Goal: Transaction & Acquisition: Purchase product/service

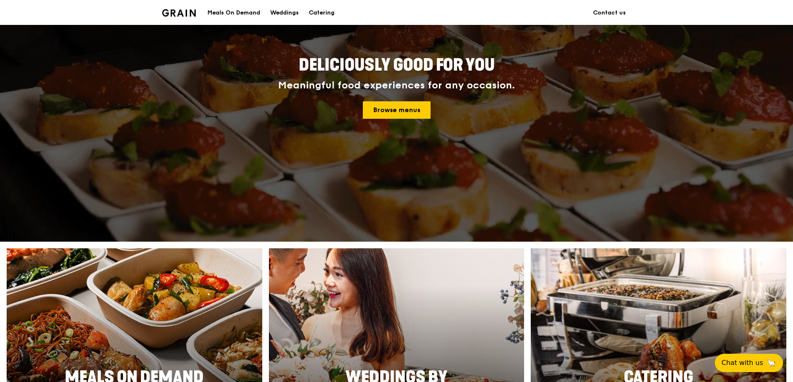
scroll to position [249, 0]
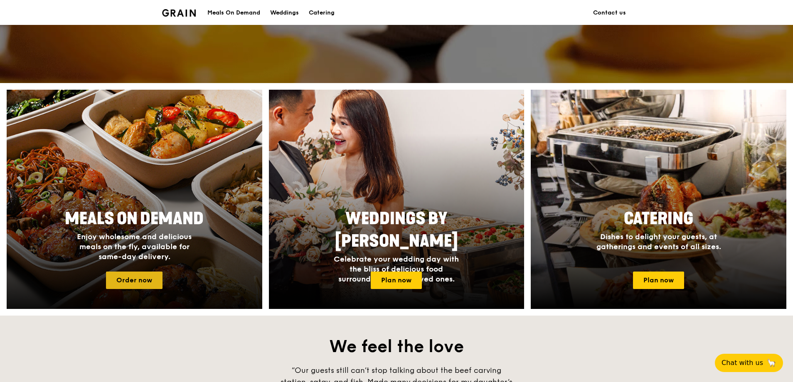
drag, startPoint x: 152, startPoint y: 276, endPoint x: 146, endPoint y: 277, distance: 6.3
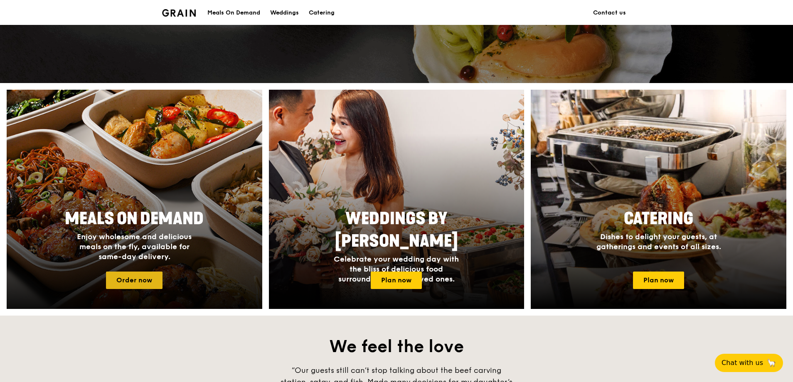
click at [146, 277] on link "Order now" at bounding box center [134, 280] width 56 height 17
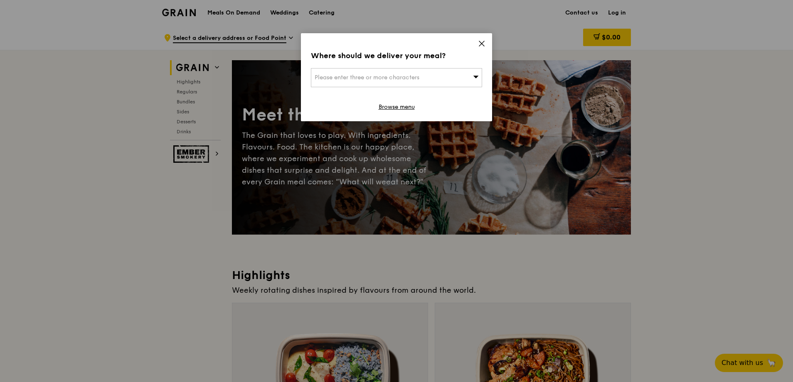
drag, startPoint x: 447, startPoint y: 82, endPoint x: 455, endPoint y: 77, distance: 8.8
click at [455, 77] on div "Please enter three or more characters" at bounding box center [396, 77] width 171 height 19
click at [480, 44] on icon at bounding box center [481, 43] width 5 height 5
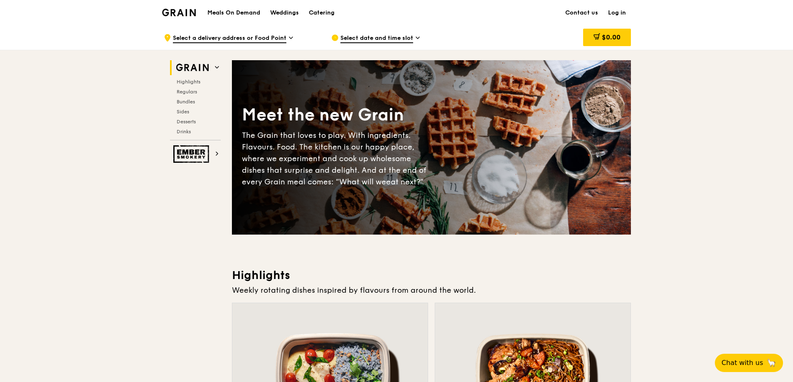
click at [278, 37] on span "Select a delivery address or Food Point" at bounding box center [229, 38] width 113 height 9
click at [325, 13] on div "Catering" at bounding box center [322, 12] width 26 height 25
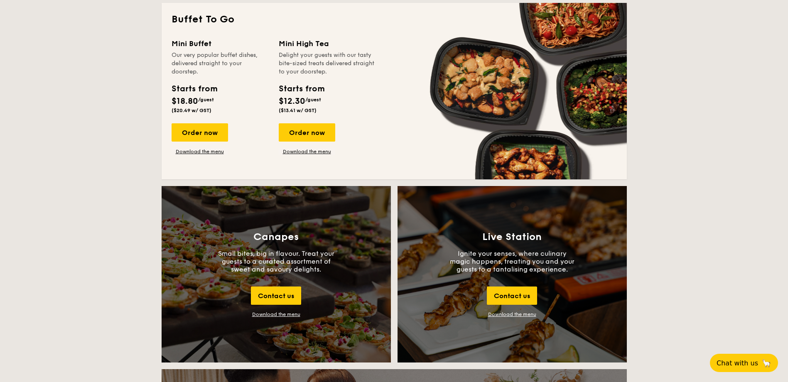
scroll to position [498, 0]
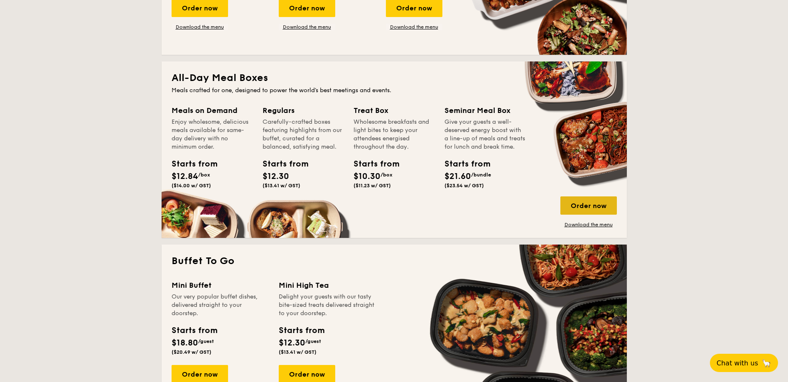
click at [590, 203] on div "Order now" at bounding box center [588, 205] width 56 height 18
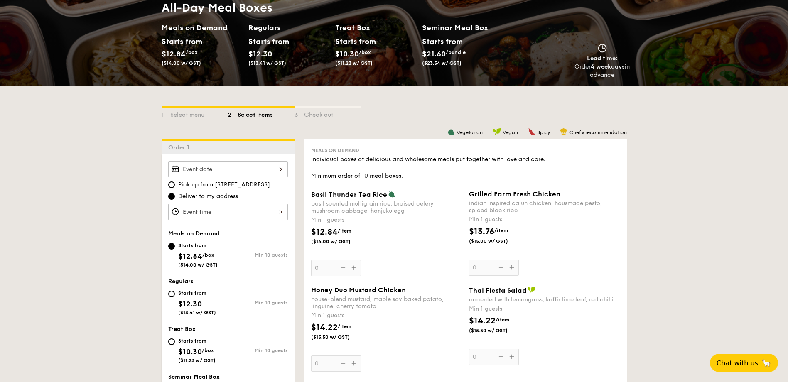
scroll to position [208, 0]
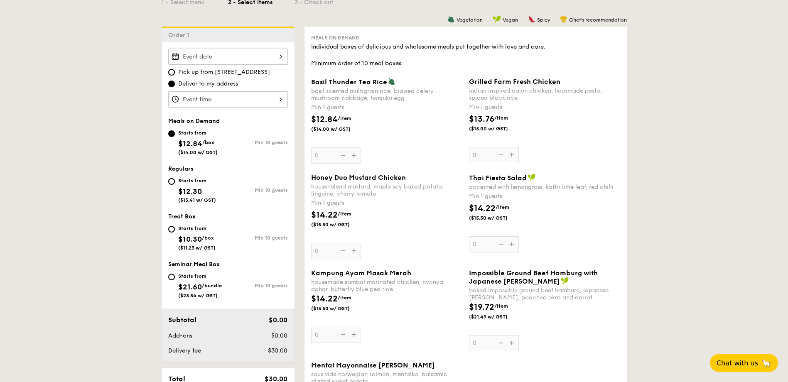
click at [278, 60] on input "Basil Thunder Tea [PERSON_NAME] scented multigrain rice, braised celery mushroo…" at bounding box center [228, 57] width 120 height 16
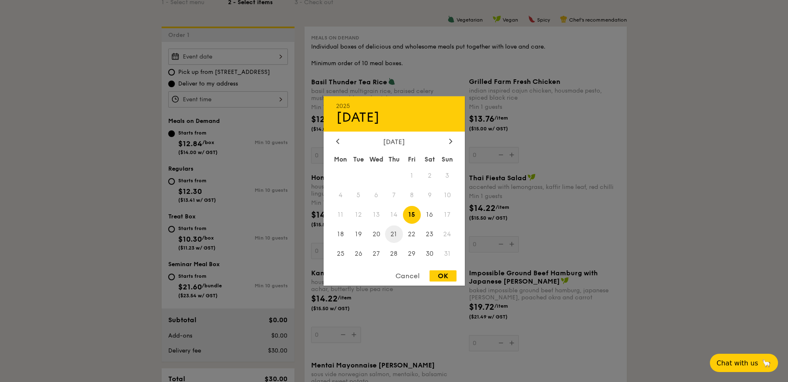
click at [395, 235] on span "21" at bounding box center [394, 234] width 18 height 18
click at [449, 277] on div "OK" at bounding box center [443, 275] width 27 height 11
type input "[DATE]"
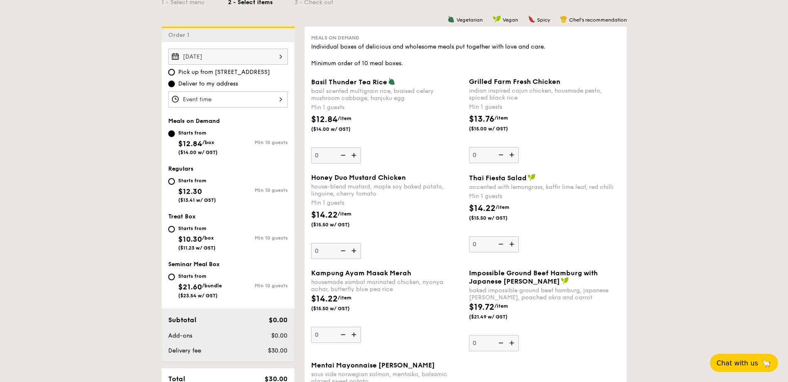
click at [264, 100] on div at bounding box center [394, 191] width 788 height 382
click at [241, 99] on input "Basil Thunder Tea [PERSON_NAME] scented multigrain rice, braised celery mushroo…" at bounding box center [228, 99] width 120 height 16
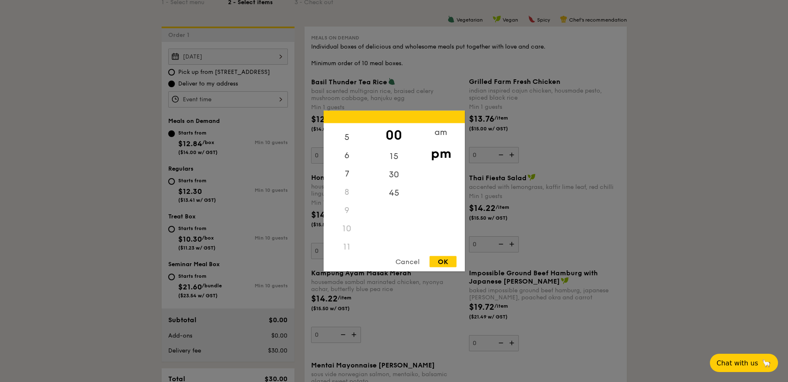
drag, startPoint x: 351, startPoint y: 182, endPoint x: 341, endPoint y: 255, distance: 72.9
click at [341, 255] on div "12 1 2 3 4 5 6 7 8 9 10 11 00 15 30 45 am pm Cancel OK" at bounding box center [394, 191] width 141 height 161
click at [342, 225] on div "10" at bounding box center [347, 223] width 47 height 18
click at [343, 242] on div "11" at bounding box center [347, 241] width 47 height 18
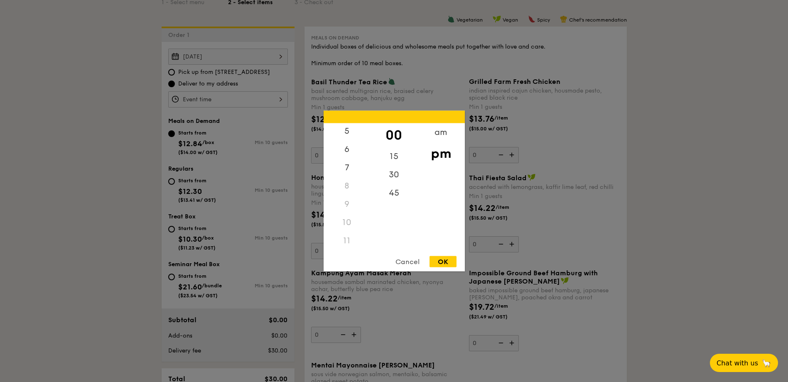
drag, startPoint x: 348, startPoint y: 219, endPoint x: 350, endPoint y: 198, distance: 20.9
click at [350, 198] on div "12 1 2 3 4 5 6 7 8 9 10 11" at bounding box center [347, 186] width 47 height 127
click at [440, 132] on div "am" at bounding box center [440, 132] width 47 height 18
click at [346, 243] on div "11" at bounding box center [347, 245] width 47 height 24
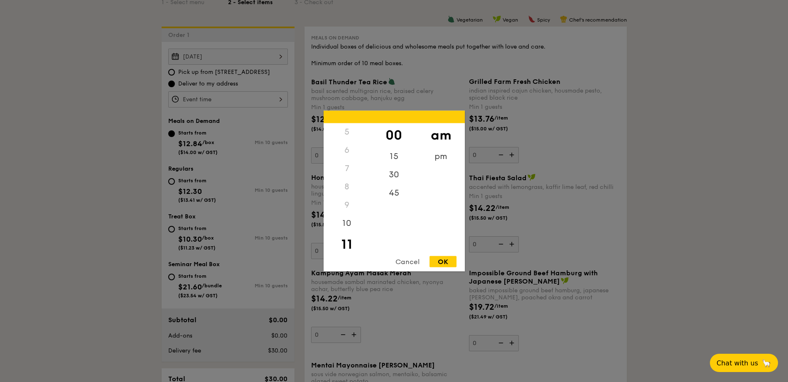
click at [447, 258] on div "OK" at bounding box center [443, 261] width 27 height 11
type input "11:00AM"
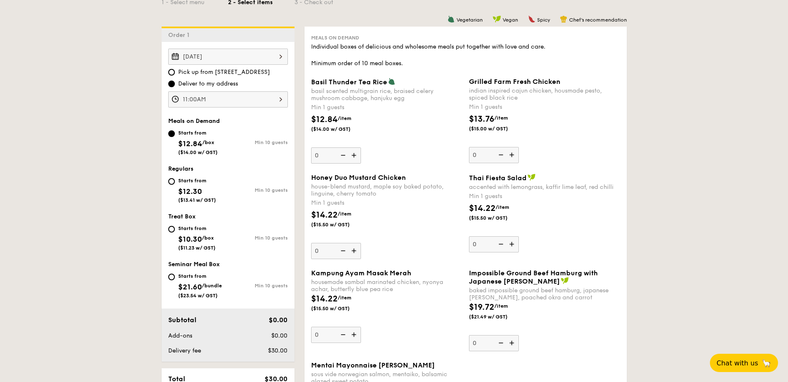
drag, startPoint x: 577, startPoint y: 120, endPoint x: 584, endPoint y: 120, distance: 6.2
click at [584, 120] on div "$13.76 /item ($15.00 w/ GST)" at bounding box center [545, 127] width 158 height 29
click at [519, 147] on input "0" at bounding box center [494, 155] width 50 height 16
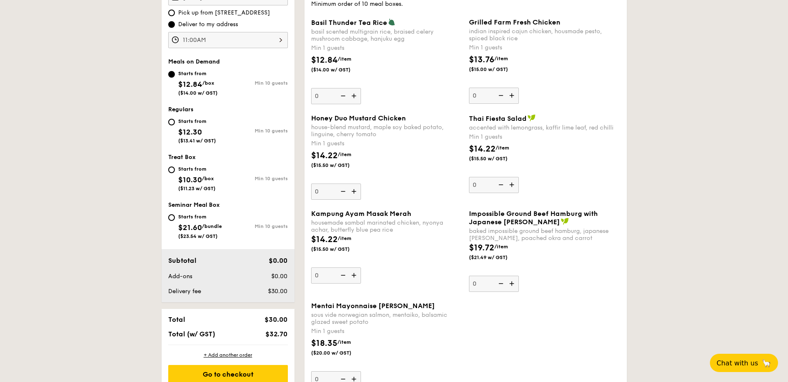
scroll to position [249, 0]
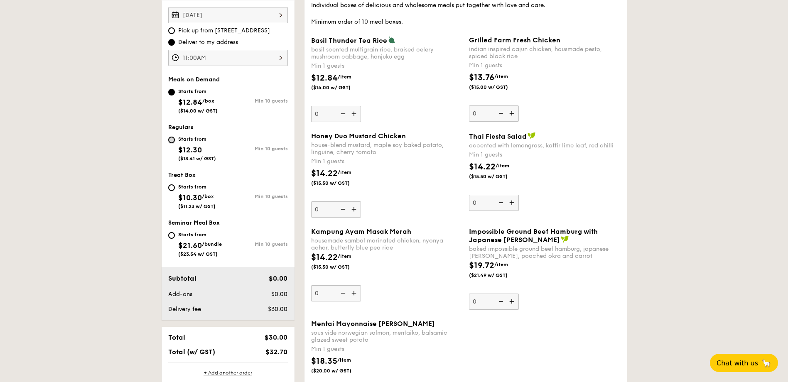
click at [174, 142] on div "Starts from $12.30 ($13.41 w/ GST)" at bounding box center [198, 147] width 60 height 27
click at [174, 142] on input "Starts from $12.30 ($13.41 w/ GST) Min 10 guests" at bounding box center [171, 140] width 7 height 7
radio input "true"
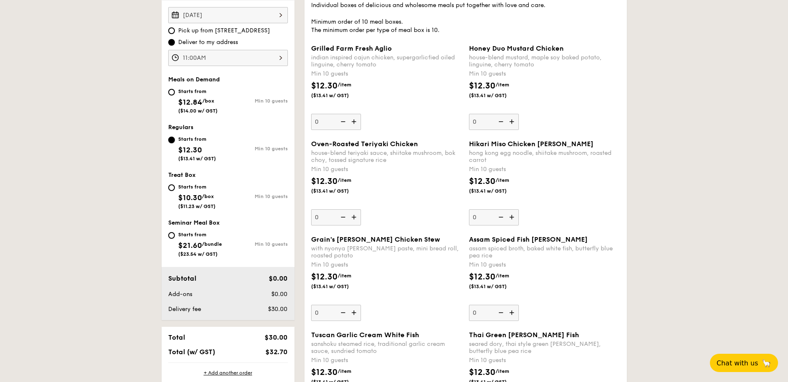
scroll to position [240, 0]
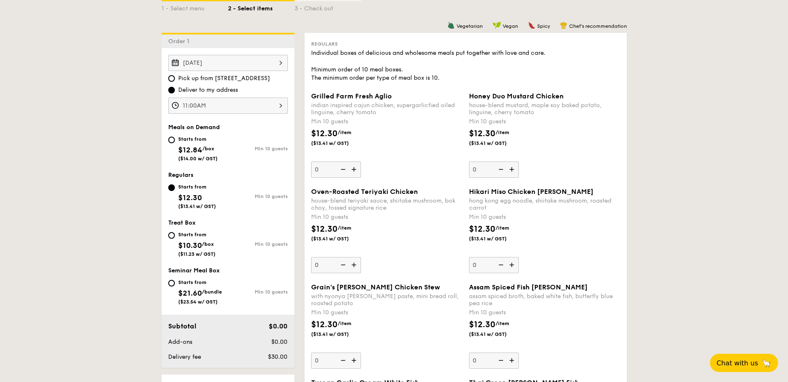
scroll to position [199, 0]
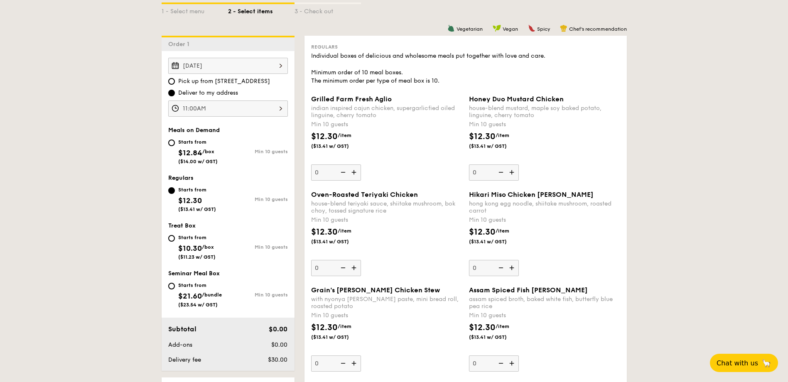
click at [511, 169] on img at bounding box center [512, 173] width 12 height 16
click at [511, 169] on input "0" at bounding box center [494, 173] width 50 height 16
click at [511, 172] on img at bounding box center [512, 173] width 12 height 16
click at [511, 172] on input "10" at bounding box center [494, 173] width 50 height 16
click at [511, 172] on img at bounding box center [512, 173] width 12 height 16
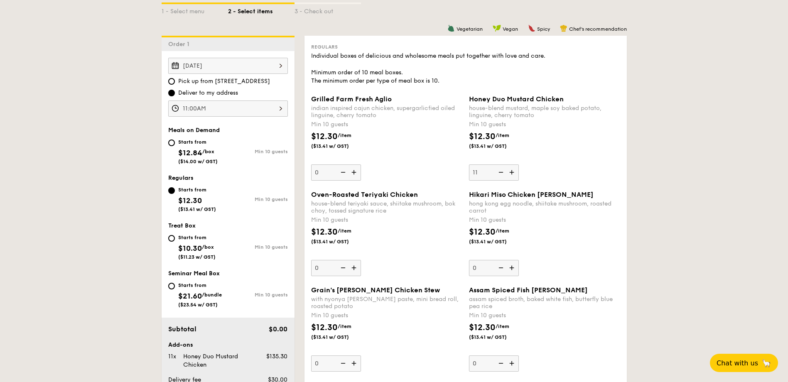
click at [511, 172] on input "11" at bounding box center [494, 173] width 50 height 16
click at [511, 172] on img at bounding box center [512, 173] width 12 height 16
click at [511, 172] on input "12" at bounding box center [494, 173] width 50 height 16
click at [511, 172] on img at bounding box center [512, 173] width 12 height 16
click at [511, 172] on input "13" at bounding box center [494, 173] width 50 height 16
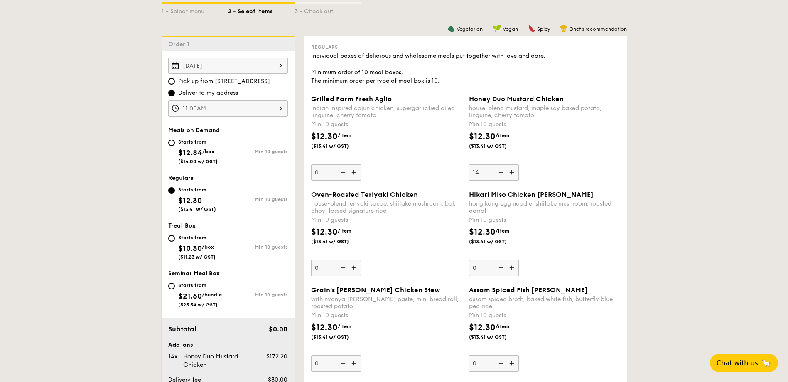
click at [511, 172] on img at bounding box center [512, 173] width 12 height 16
click at [511, 172] on input "14" at bounding box center [494, 173] width 50 height 16
click at [503, 173] on img at bounding box center [500, 173] width 12 height 16
click at [503, 173] on input "15" at bounding box center [494, 173] width 50 height 16
click at [503, 173] on img at bounding box center [500, 173] width 12 height 16
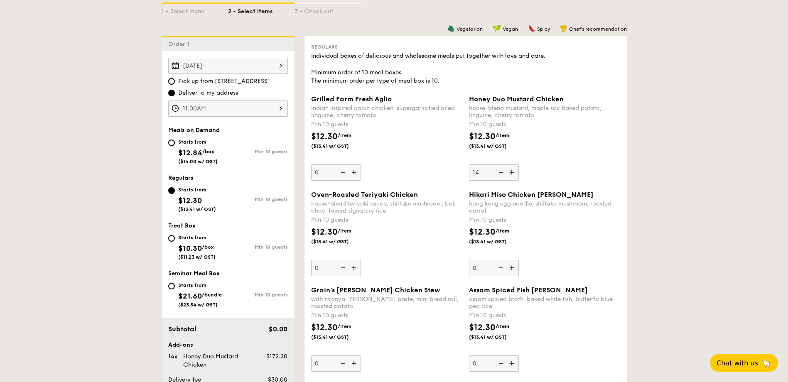
click at [503, 173] on input "14" at bounding box center [494, 173] width 50 height 16
click at [516, 173] on img at bounding box center [512, 173] width 12 height 16
click at [516, 173] on input "13" at bounding box center [494, 173] width 50 height 16
drag, startPoint x: 646, startPoint y: 161, endPoint x: 668, endPoint y: 157, distance: 21.5
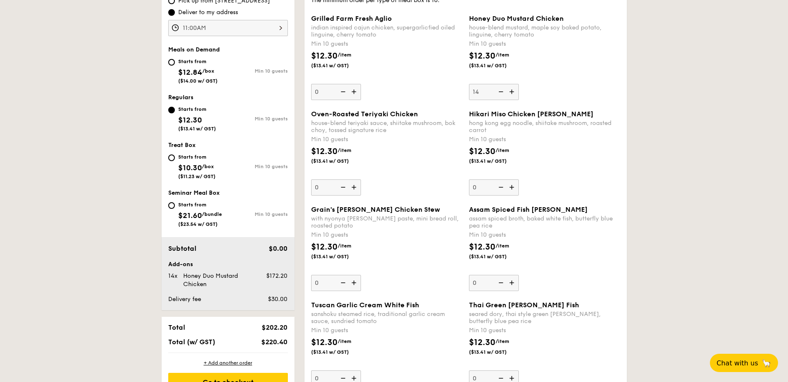
scroll to position [282, 0]
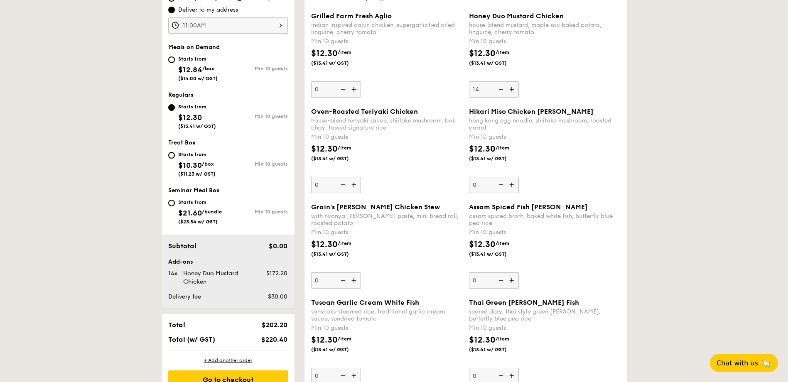
click at [501, 89] on img at bounding box center [500, 89] width 12 height 16
click at [501, 89] on input "14" at bounding box center [494, 89] width 50 height 16
drag, startPoint x: 623, startPoint y: 123, endPoint x: 645, endPoint y: 130, distance: 22.9
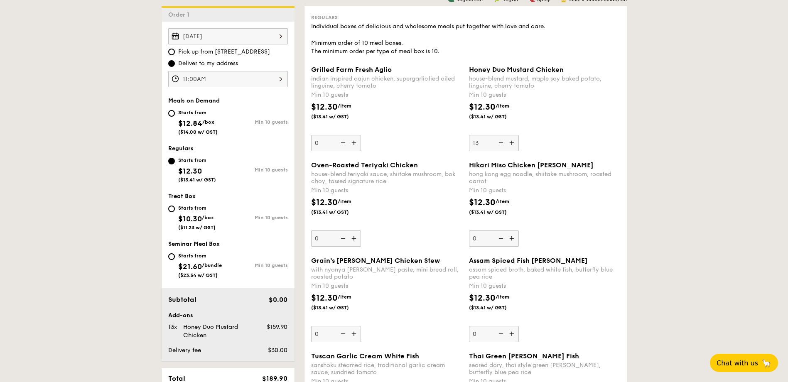
scroll to position [157, 0]
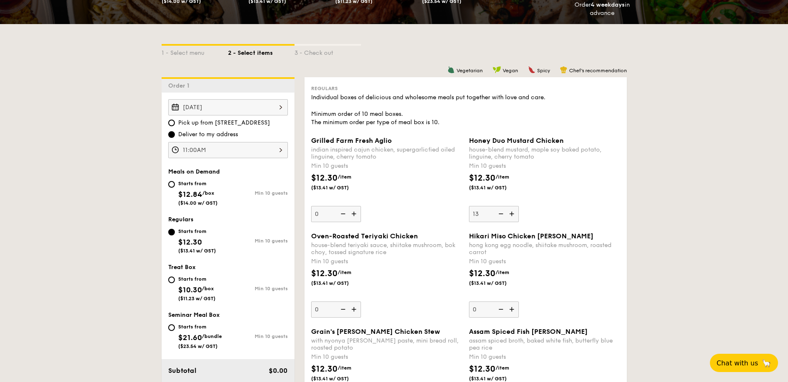
click at [515, 213] on img at bounding box center [512, 214] width 12 height 16
click at [515, 213] on input "13" at bounding box center [494, 214] width 50 height 16
type input "14"
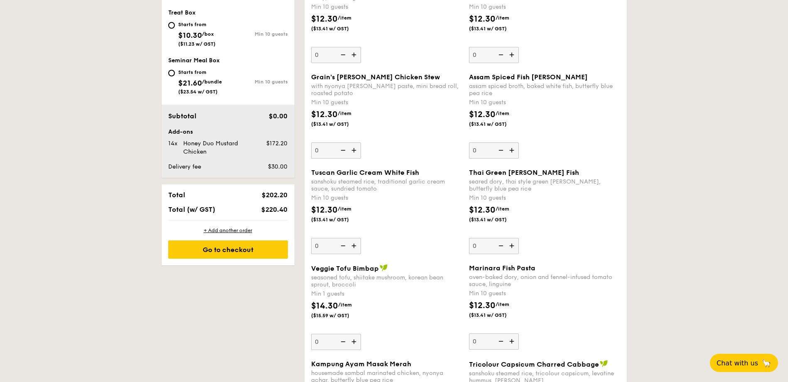
scroll to position [448, 0]
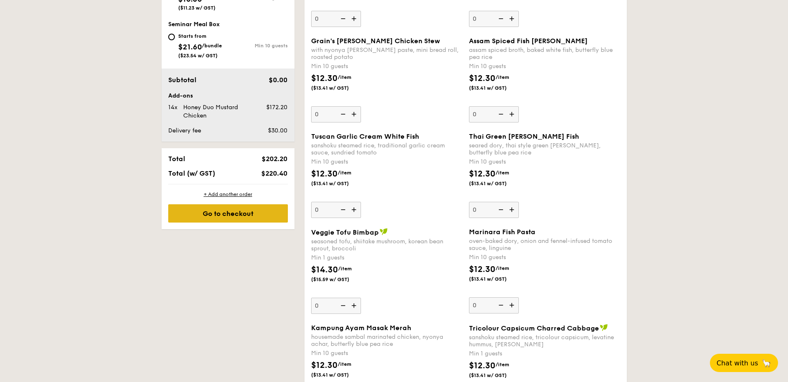
click at [229, 213] on div "Go to checkout" at bounding box center [228, 213] width 120 height 18
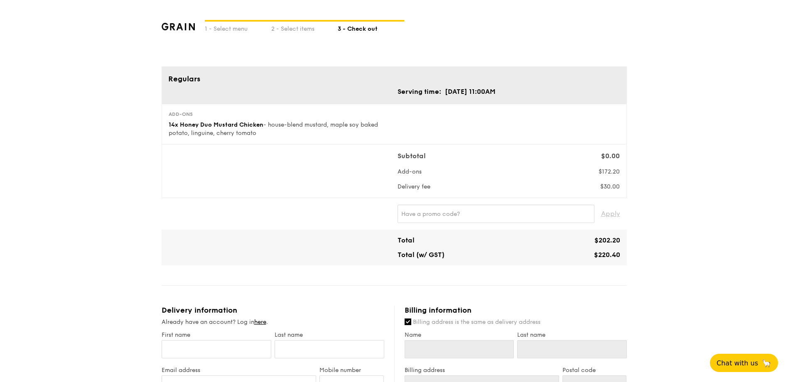
scroll to position [83, 0]
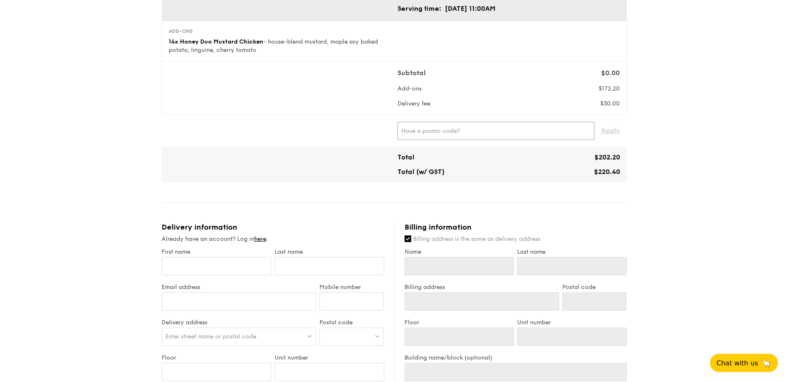
click at [436, 126] on input "text" at bounding box center [496, 131] width 197 height 18
drag, startPoint x: 686, startPoint y: 208, endPoint x: 686, endPoint y: 218, distance: 10.0
click at [686, 218] on div "1 - Select menu 2 - Select items 3 - Check out Regulars Serving time: [DATE] 11…" at bounding box center [394, 290] width 788 height 746
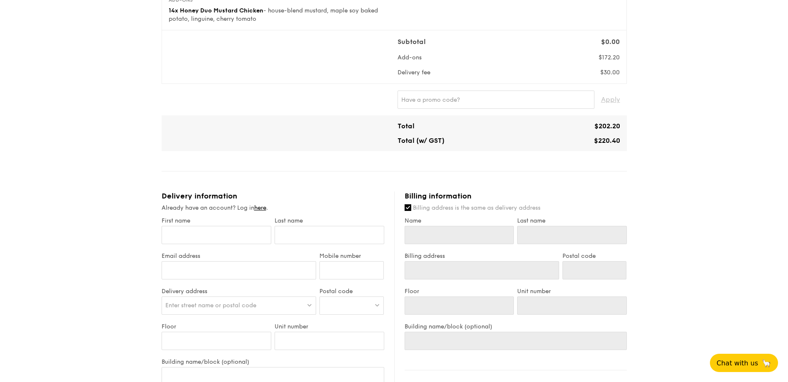
scroll to position [166, 0]
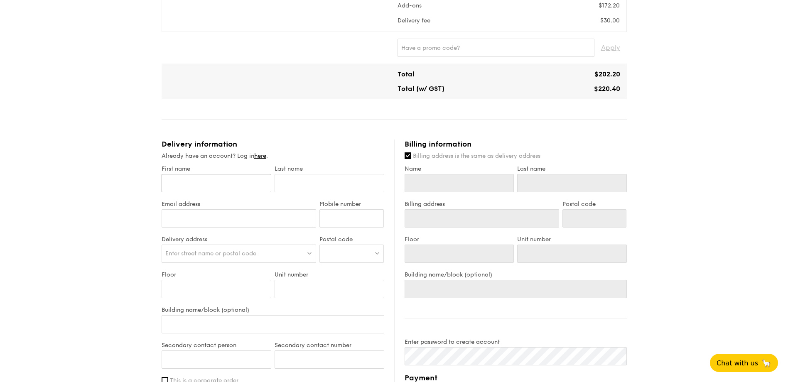
click at [236, 186] on input "First name" at bounding box center [217, 183] width 110 height 18
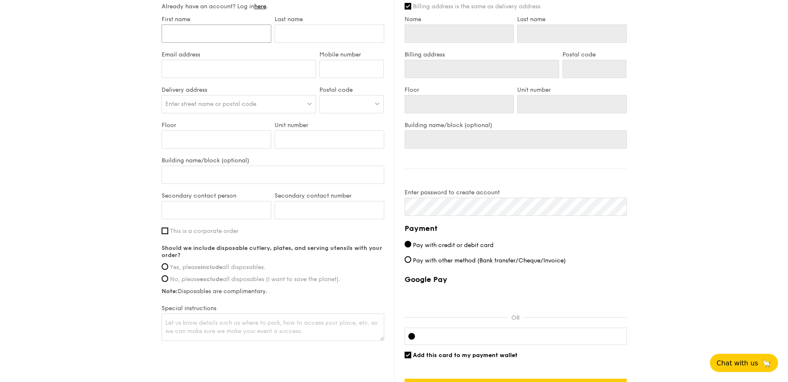
scroll to position [332, 0]
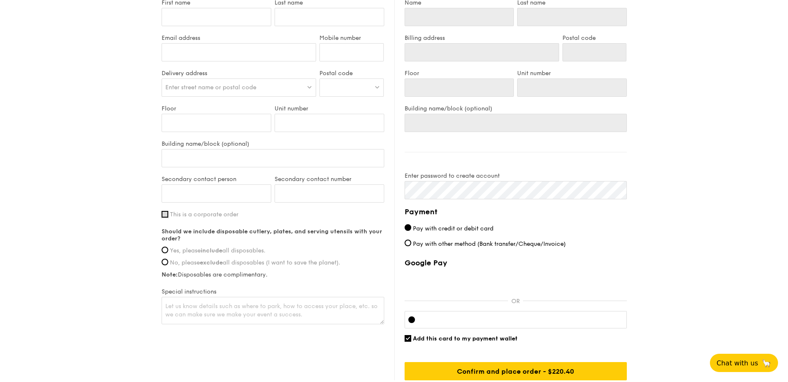
click at [167, 215] on input "This is a corporate order" at bounding box center [165, 214] width 7 height 7
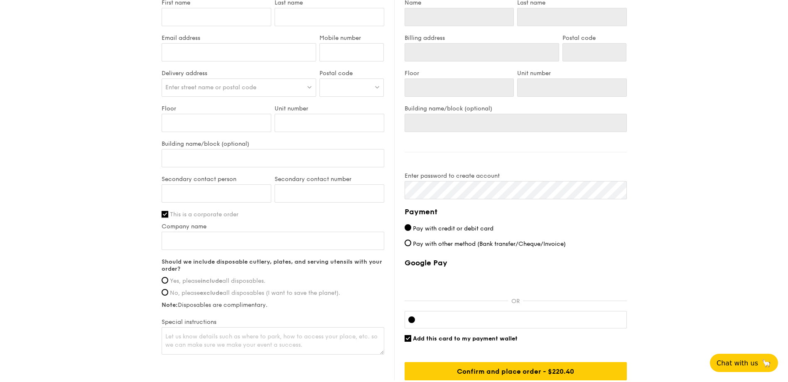
click at [166, 214] on input "This is a corporate order" at bounding box center [165, 214] width 7 height 7
checkbox input "false"
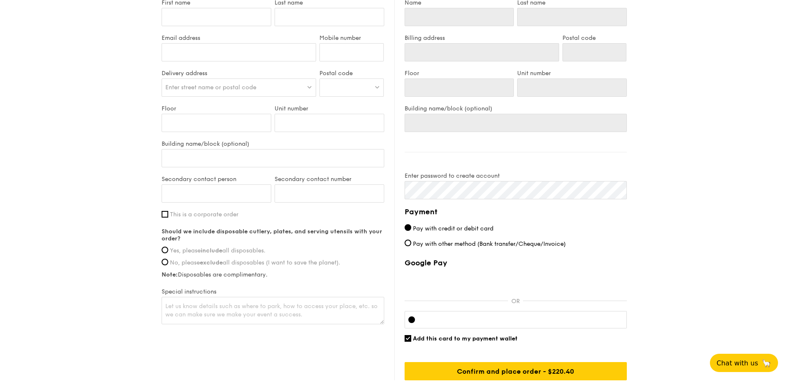
click at [180, 248] on span "Yes, please include all disposables." at bounding box center [218, 250] width 96 height 7
click at [168, 248] on input "Yes, please include all disposables." at bounding box center [165, 250] width 7 height 7
radio input "true"
click at [215, 316] on textarea at bounding box center [273, 310] width 223 height 27
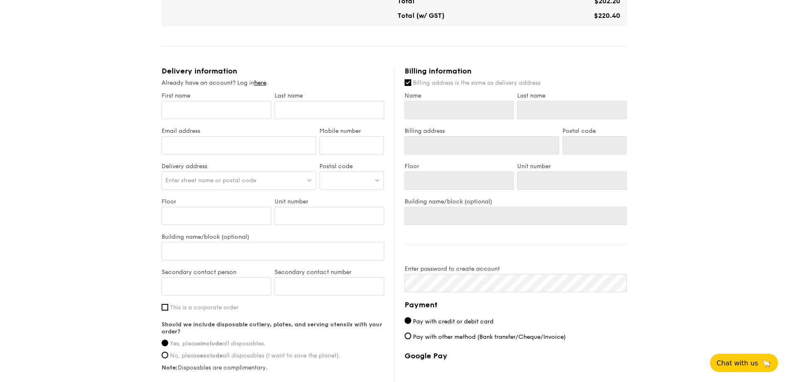
scroll to position [125, 0]
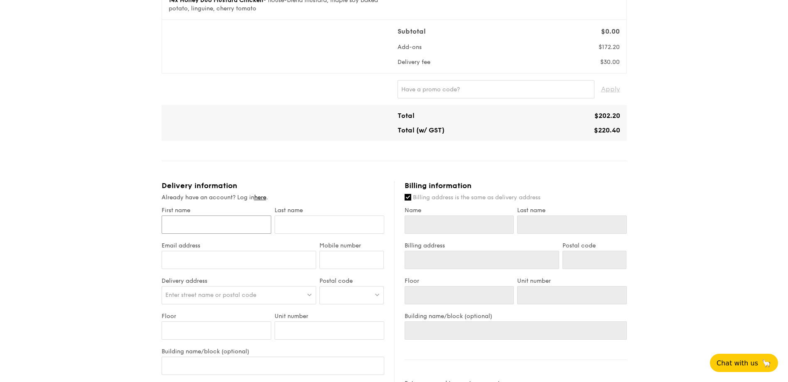
click at [200, 225] on input "First name" at bounding box center [217, 225] width 110 height 18
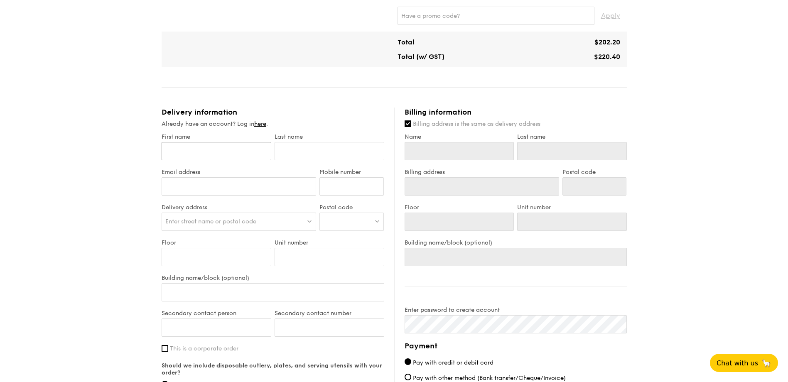
scroll to position [208, 0]
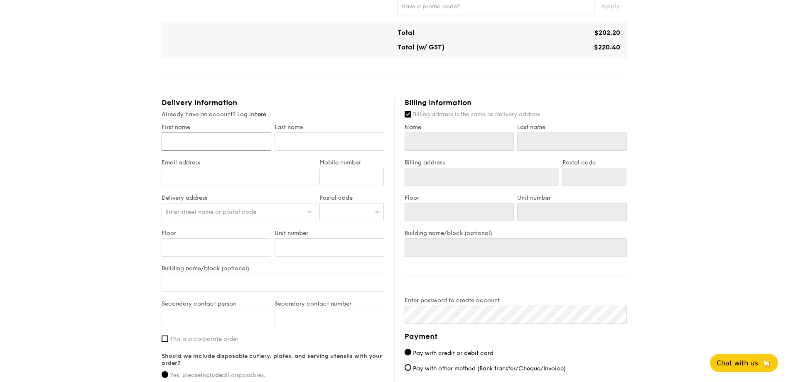
type input "W"
type input "We"
type input "[PERSON_NAME]"
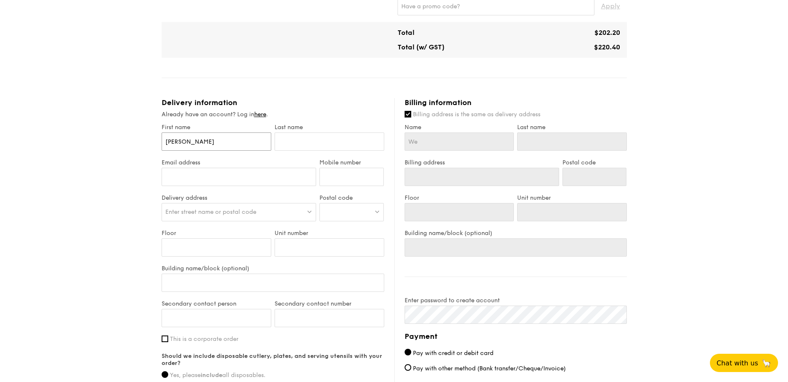
type input "[PERSON_NAME]"
type input "T"
type input "Ta"
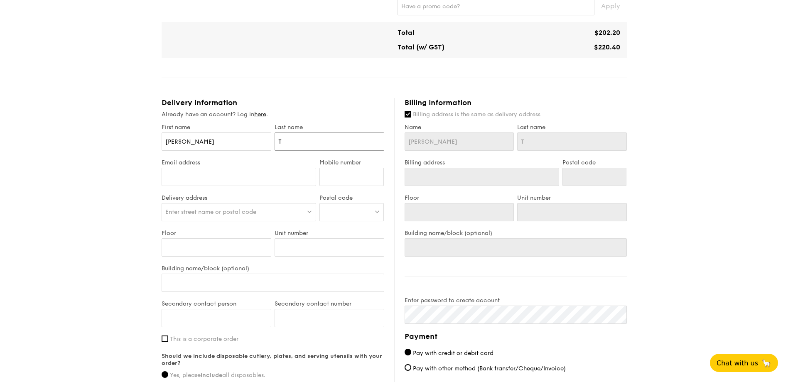
type input "Ta"
type input "Tan"
type input "[EMAIL_ADDRESS][DOMAIN_NAME]"
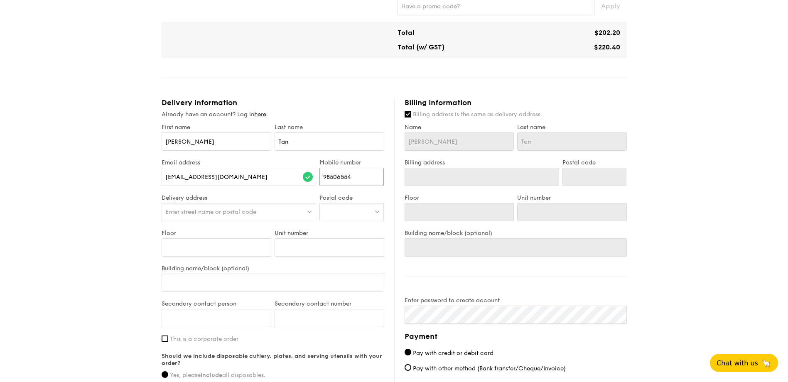
type input "98506554"
click at [246, 217] on div "Enter street name or postal code" at bounding box center [239, 212] width 155 height 18
click at [358, 216] on div at bounding box center [351, 212] width 64 height 18
type input "169856"
click at [258, 218] on div "Enter street name or postal code" at bounding box center [239, 212] width 155 height 18
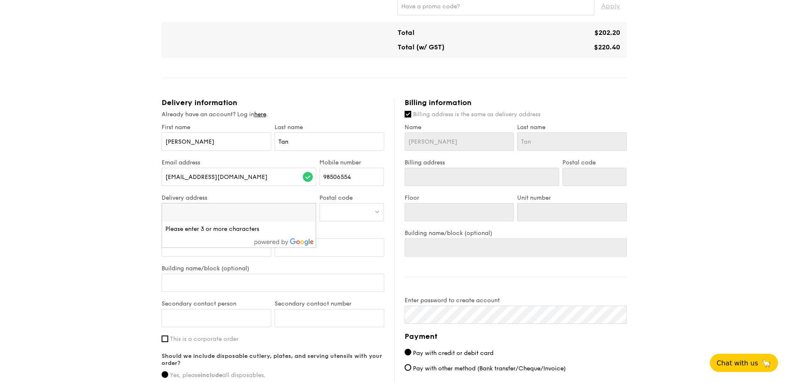
click at [372, 215] on div at bounding box center [351, 212] width 64 height 18
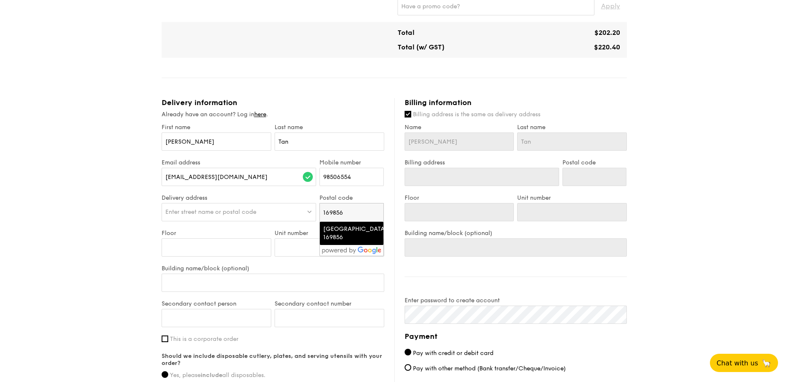
click at [341, 231] on div "[GEOGRAPHIC_DATA] 169856" at bounding box center [344, 233] width 43 height 17
type input "[GEOGRAPHIC_DATA] 169856"
type input "169856"
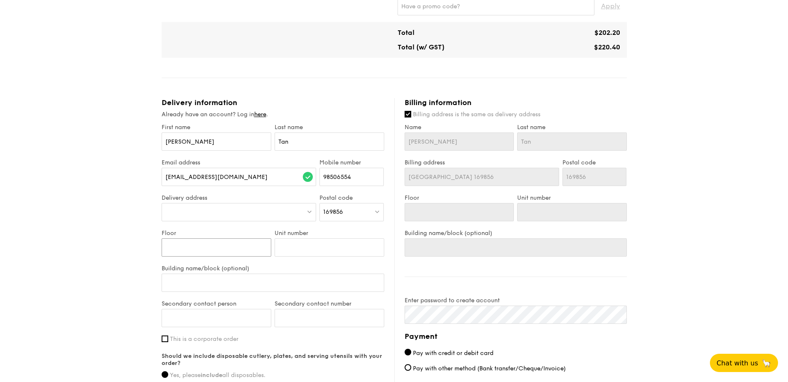
click at [181, 242] on input "Floor" at bounding box center [217, 247] width 110 height 18
click at [214, 219] on div at bounding box center [239, 212] width 155 height 18
type input "A"
type input "[STREET_ADDRESS]"
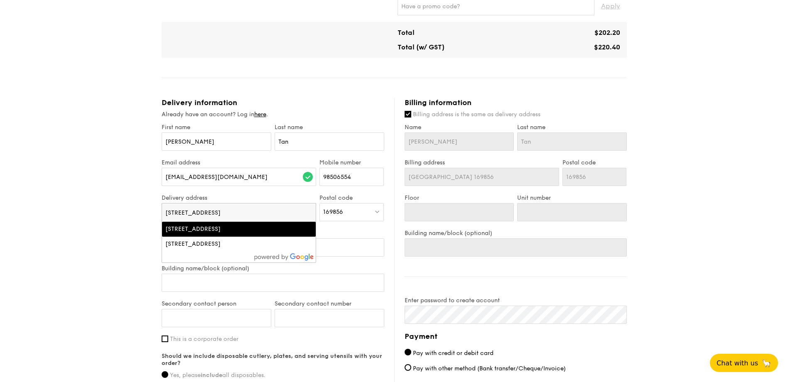
click at [236, 232] on div "[STREET_ADDRESS]" at bounding box center [220, 229] width 110 height 8
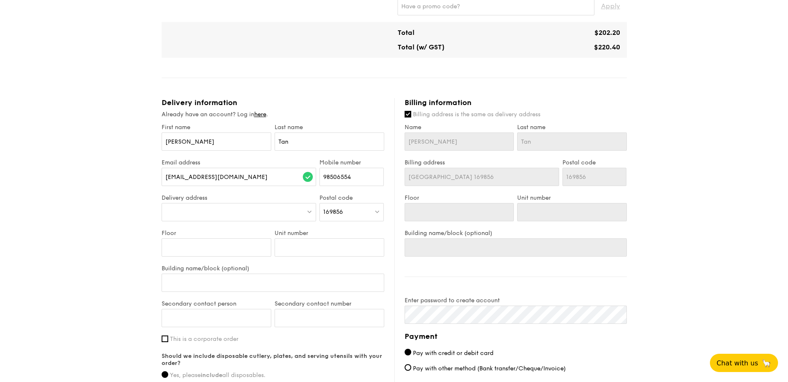
type input "[STREET_ADDRESS]"
click at [212, 288] on input "Building name/block (optional)" at bounding box center [273, 283] width 223 height 18
type input "A"
type input "Academi"
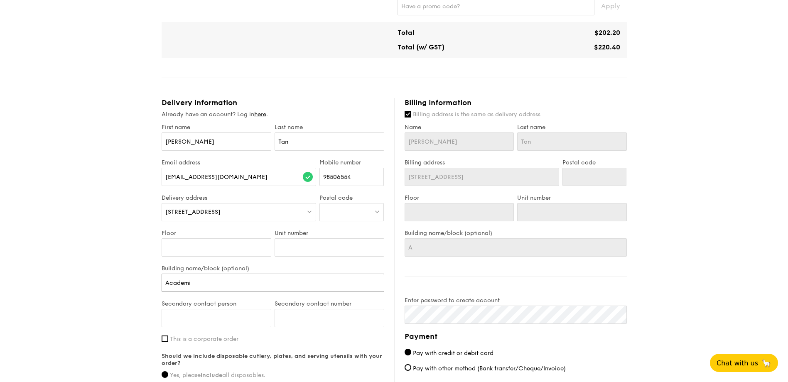
type input "Academi"
type input "Academia"
click at [200, 250] on input "Floor" at bounding box center [217, 247] width 110 height 18
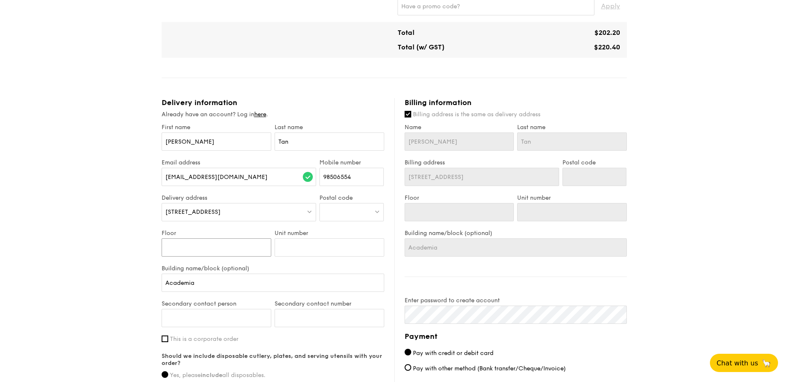
type input "L"
type input "Le"
type input "Level 1"
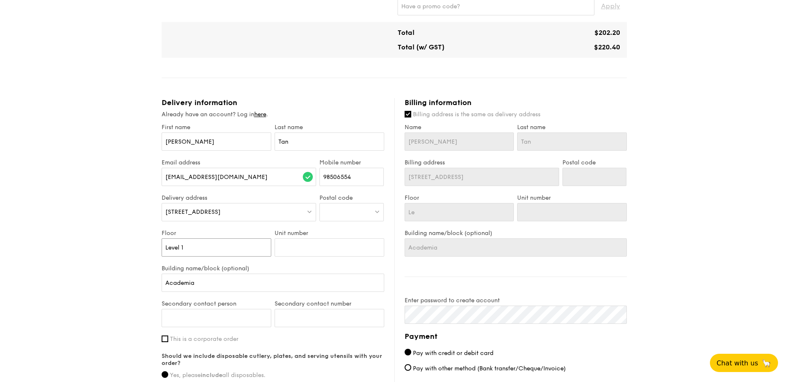
type input "Level 1"
type input "S"
type input "S4"
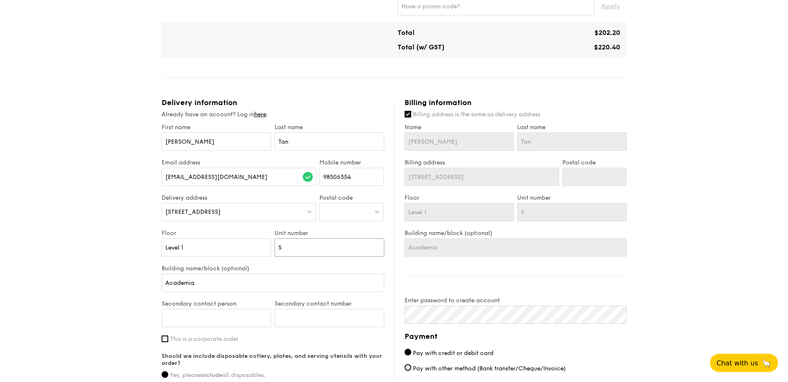
type input "S4"
drag, startPoint x: 300, startPoint y: 247, endPoint x: 286, endPoint y: 247, distance: 14.5
click at [215, 249] on div "Floor Level 1 Unit number S4" at bounding box center [273, 247] width 226 height 35
type input "L"
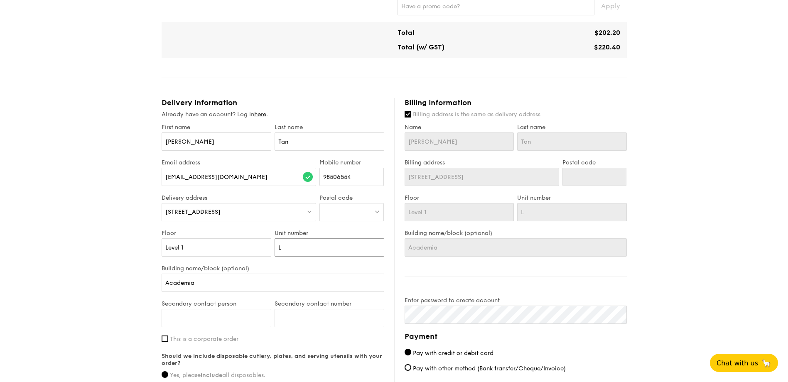
type input "L1"
type input "L1-"
type input "L1-S"
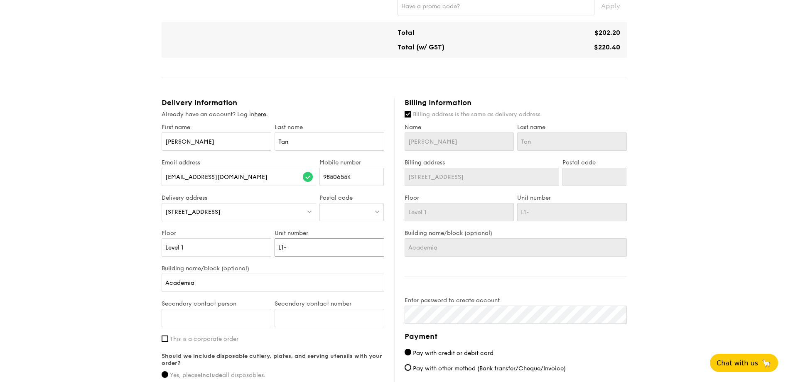
type input "L1-S"
type input "L1-S4"
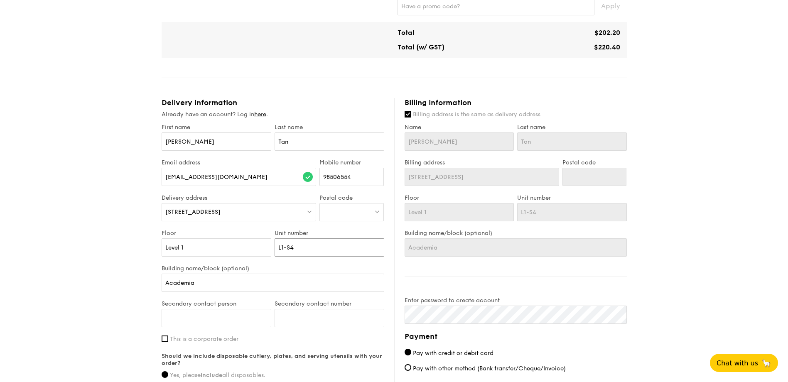
type input "L1-S4 S"
type input "L1-S4 Se"
type input "L1-S4 Sem"
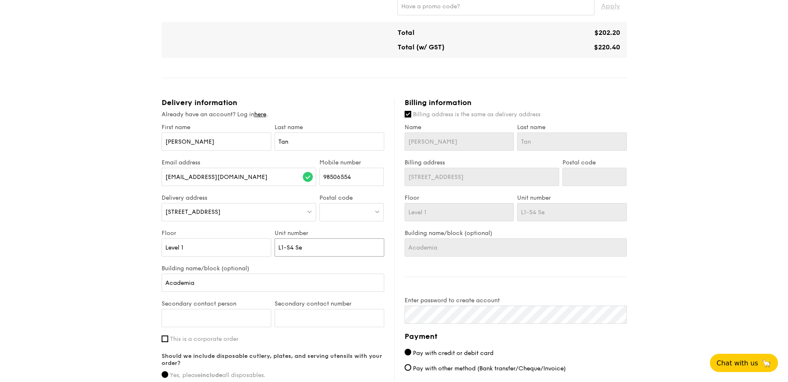
type input "L1-S4 Sem"
type input "L1-S4 Seminor"
type input "L1-S4 Seminor Ro"
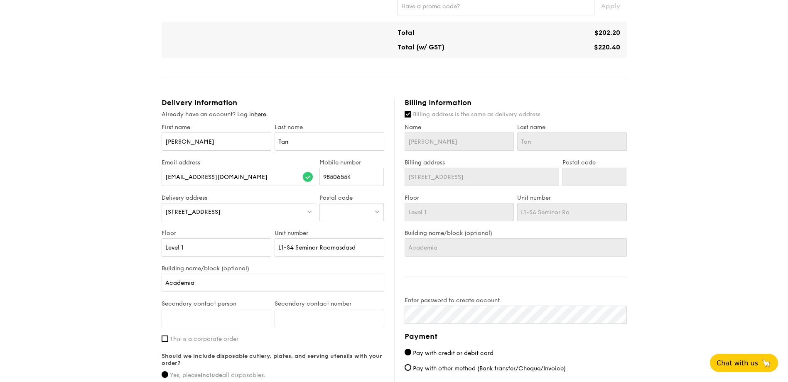
type input "L1-S4 Seminor RoomasdasdF"
click at [301, 309] on input "Secondary contact number" at bounding box center [330, 318] width 110 height 18
click at [192, 309] on input "Secondary contact person" at bounding box center [217, 318] width 110 height 18
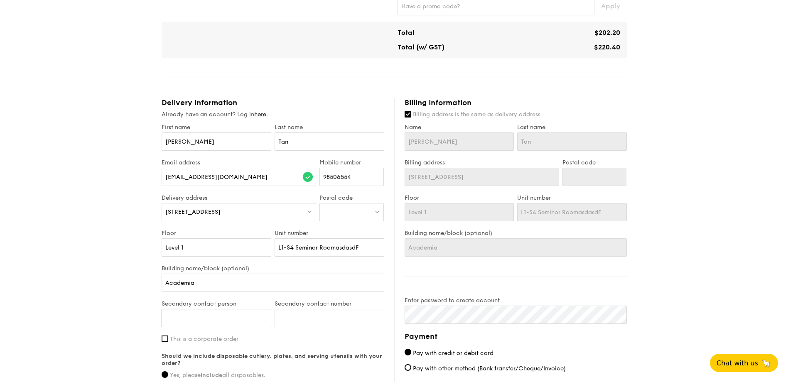
click at [192, 309] on input "Secondary contact person" at bounding box center [217, 318] width 110 height 18
click at [333, 238] on input "L1-S4 Seminor RoomasdasdF" at bounding box center [330, 247] width 110 height 18
click at [277, 238] on input "L1-S4 Seminor RoomasdasdF" at bounding box center [330, 247] width 110 height 18
click at [350, 238] on input "L1-S4 Seminor RoomasdasdF" at bounding box center [330, 247] width 110 height 18
click at [199, 230] on div "Floor Level 1 Unit number L1-S4 Seminor RoomasdasdF" at bounding box center [273, 247] width 226 height 35
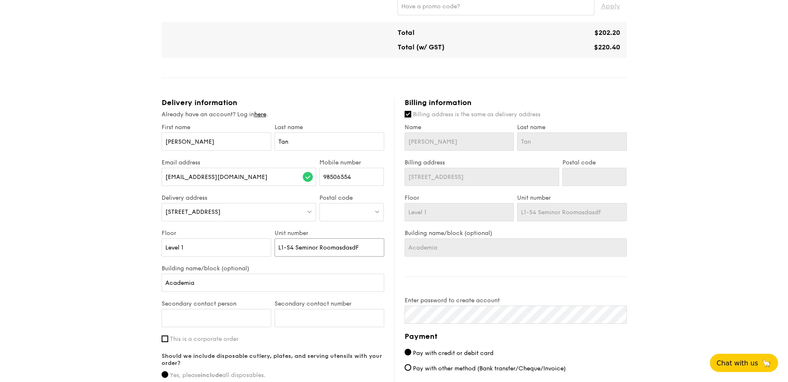
click at [257, 230] on div "Floor Level 1 Unit number L1-S4 Seminor RoomasdasdF" at bounding box center [273, 247] width 226 height 35
click at [236, 238] on input "Level 1" at bounding box center [217, 247] width 110 height 18
click at [306, 238] on input "L1-S4 Seminor RoomasdasdF" at bounding box center [330, 247] width 110 height 18
click at [314, 238] on input "L1-S4 Seminor RoomasdasdF" at bounding box center [330, 247] width 110 height 18
click at [209, 274] on input "Academia" at bounding box center [273, 283] width 223 height 18
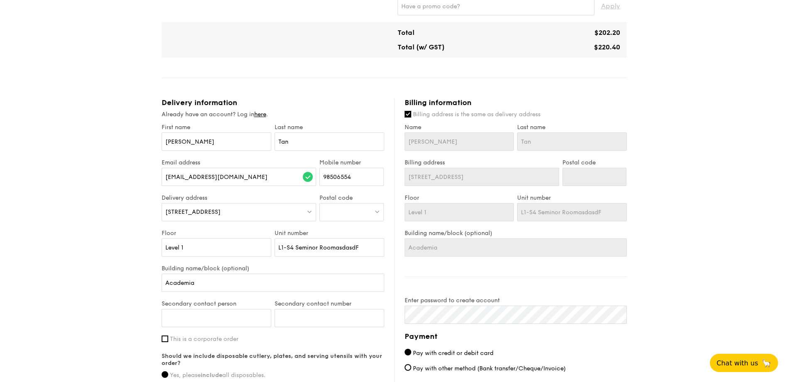
click at [209, 300] on div "Secondary contact person" at bounding box center [216, 317] width 113 height 35
click at [218, 309] on input "Secondary contact person" at bounding box center [217, 318] width 110 height 18
click at [346, 309] on input "Secondary contact number" at bounding box center [330, 318] width 110 height 18
click at [224, 309] on input "Secondary contact person" at bounding box center [217, 318] width 110 height 18
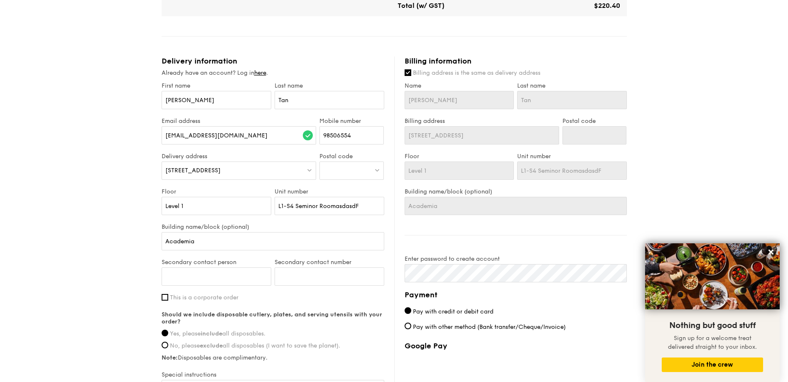
click at [367, 170] on div at bounding box center [351, 171] width 64 height 18
click at [367, 170] on input "search" at bounding box center [352, 171] width 64 height 18
click at [293, 207] on input "L1-S4 Seminor RoomasdasdF" at bounding box center [330, 206] width 110 height 18
drag, startPoint x: 364, startPoint y: 204, endPoint x: 327, endPoint y: 201, distance: 37.1
click at [327, 201] on input "L1-S4 Seminor RoomasdasdF" at bounding box center [330, 206] width 110 height 18
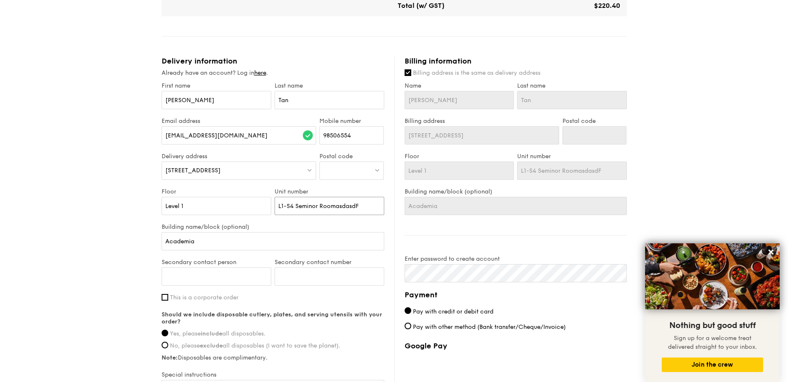
type input "L1-S4 Seminor Ro"
type input "L1-S4 Seminor R"
type input "L1-S4 Seminor"
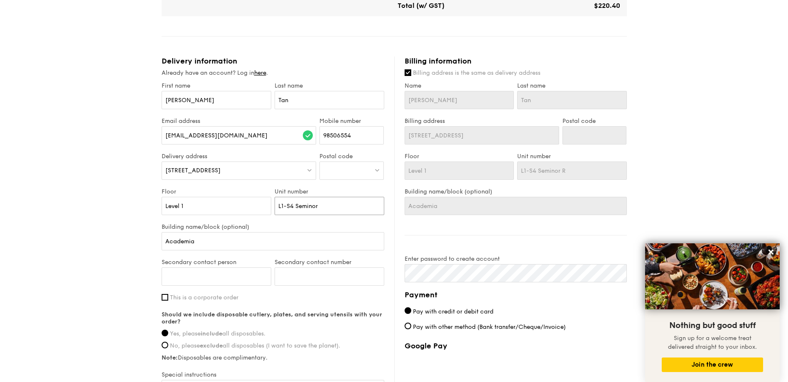
type input "L1-S4 Seminor"
type input "L1-S4 Semino"
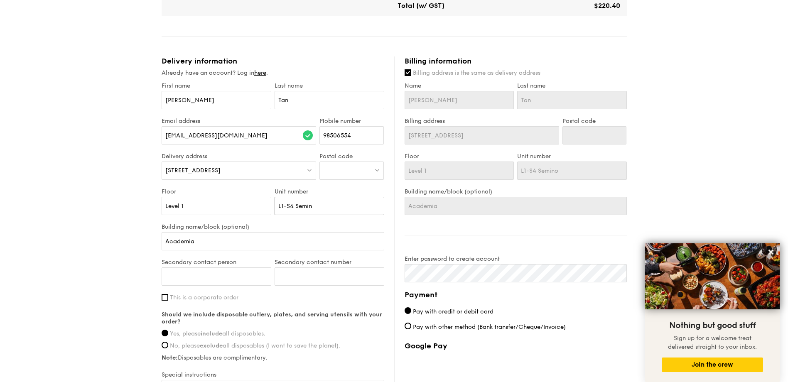
type input "L1-S4 Semi"
type input "L1-S"
type input "L1-S4"
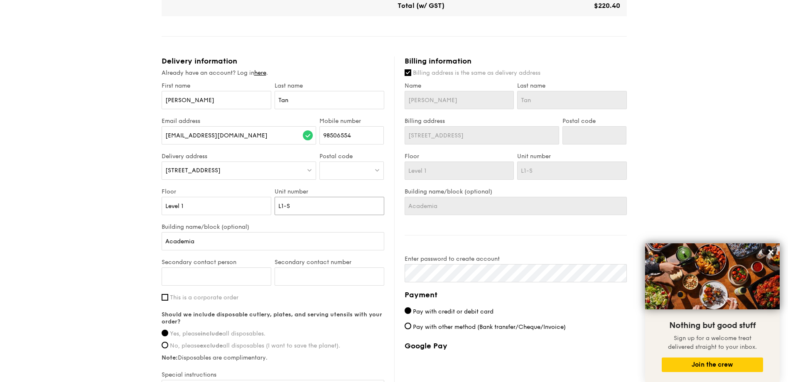
type input "L1-S4"
click at [349, 167] on div at bounding box center [351, 171] width 64 height 18
click at [355, 169] on input "search" at bounding box center [352, 171] width 64 height 18
type input "169"
